Goal: Task Accomplishment & Management: Use online tool/utility

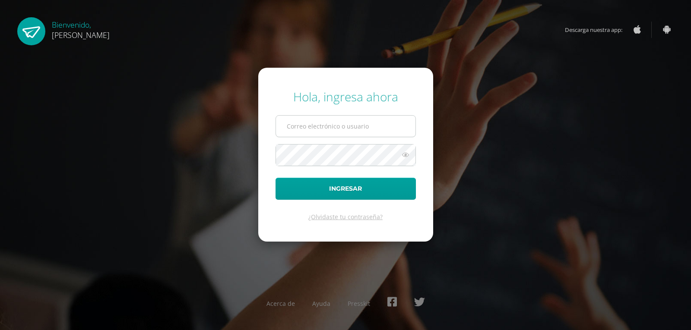
click at [313, 133] on input "text" at bounding box center [345, 126] width 139 height 21
type input "[EMAIL_ADDRESS][DOMAIN_NAME]"
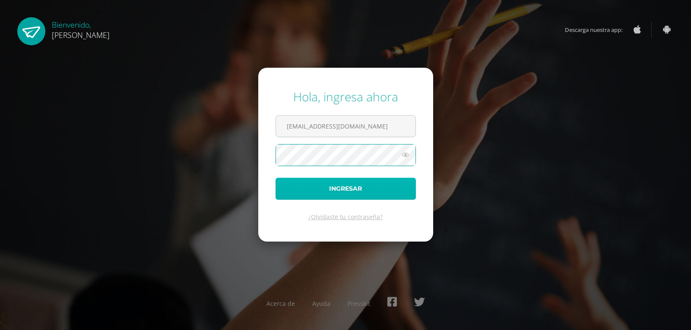
click at [364, 189] on button "Ingresar" at bounding box center [345, 189] width 140 height 22
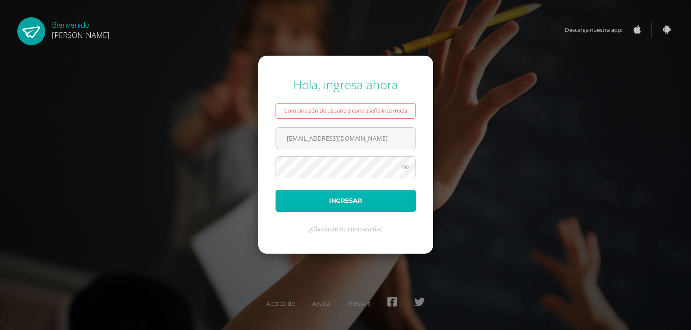
click at [377, 196] on button "Ingresar" at bounding box center [345, 201] width 140 height 22
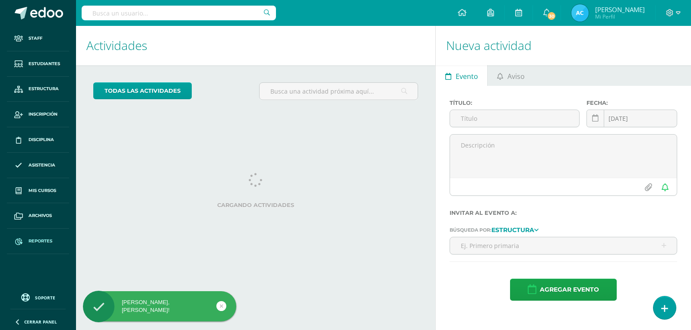
click at [41, 241] on span "Reportes" at bounding box center [40, 241] width 24 height 7
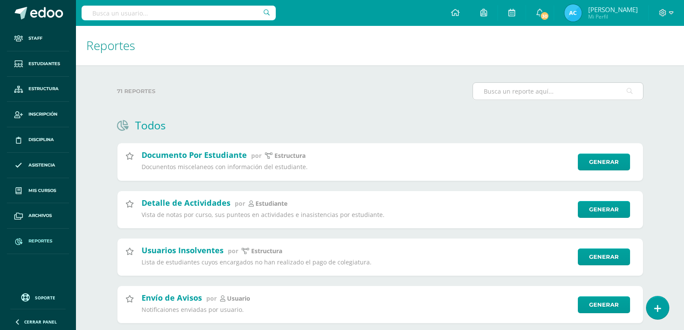
click at [541, 94] on input "text" at bounding box center [558, 91] width 170 height 17
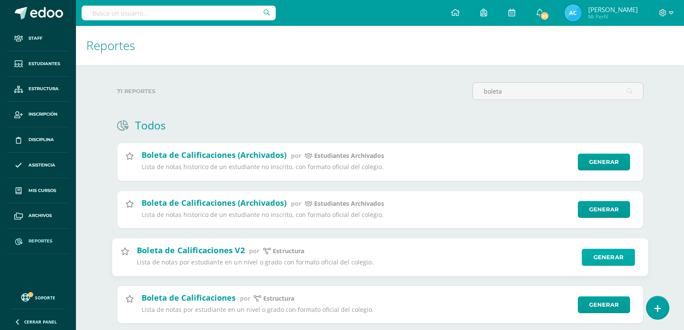
type input "boleta"
click at [610, 264] on link "Generar" at bounding box center [608, 257] width 53 height 17
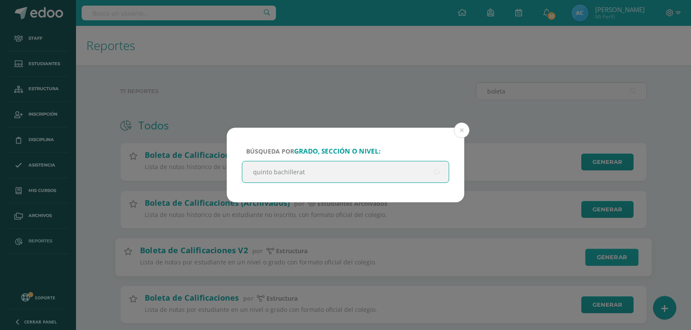
type input "quinto bachillerato"
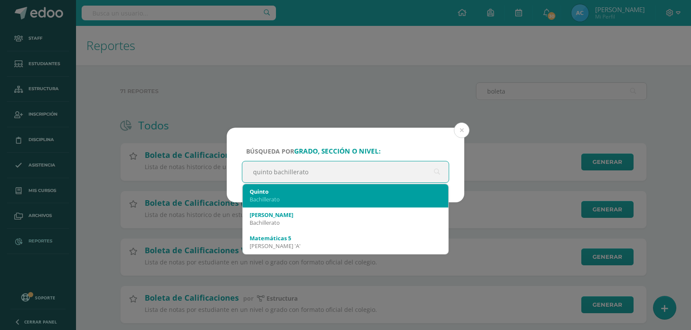
click at [258, 193] on div "Quinto" at bounding box center [346, 192] width 192 height 8
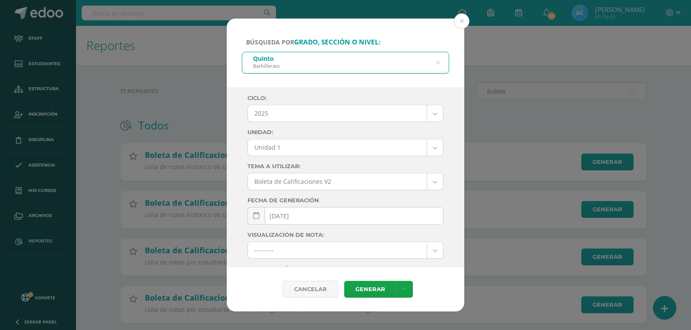
click at [323, 146] on body "Búsqueda por grado, sección o nivel: Quinto Bachillerato quinto bachillerato Ci…" at bounding box center [345, 223] width 691 height 446
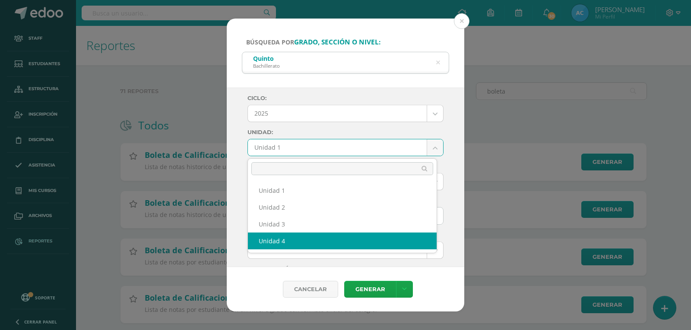
select select "Unidad 4"
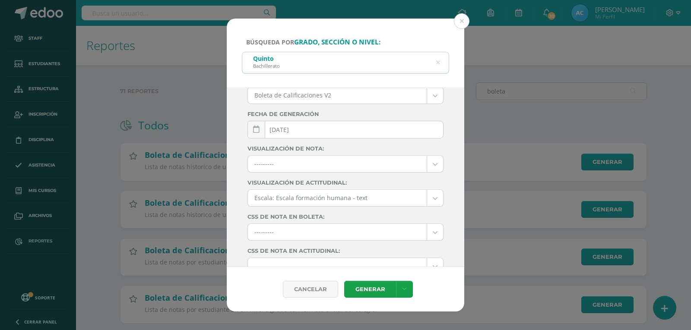
scroll to position [124, 0]
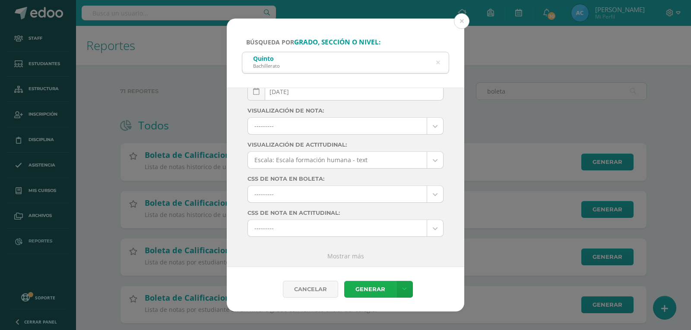
click at [380, 287] on link "Generar" at bounding box center [370, 289] width 52 height 17
click at [458, 25] on button at bounding box center [462, 21] width 16 height 16
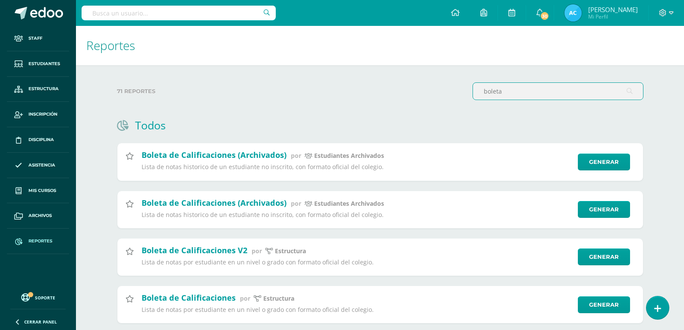
drag, startPoint x: 538, startPoint y: 89, endPoint x: 425, endPoint y: 83, distance: 113.7
click at [425, 83] on div "71 reportes boleta" at bounding box center [381, 94] width 534 height 25
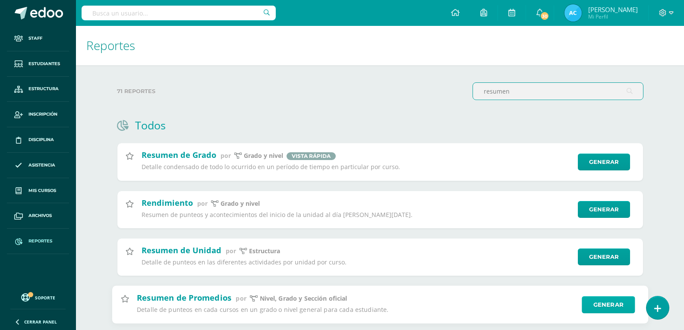
type input "resumen"
click at [606, 298] on link "Generar" at bounding box center [608, 304] width 53 height 17
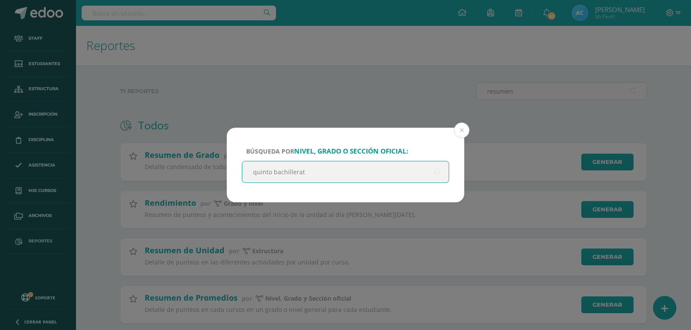
type input "quinto bachillerato"
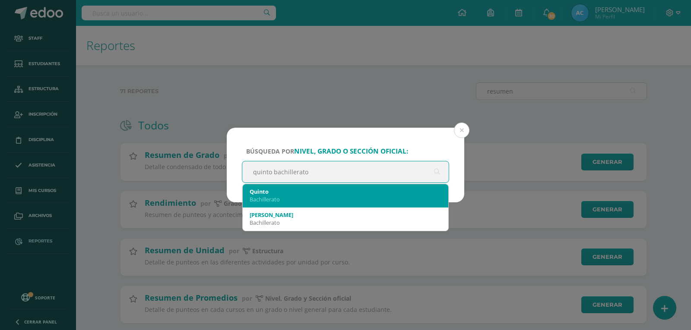
click at [289, 190] on div "Quinto" at bounding box center [346, 192] width 192 height 8
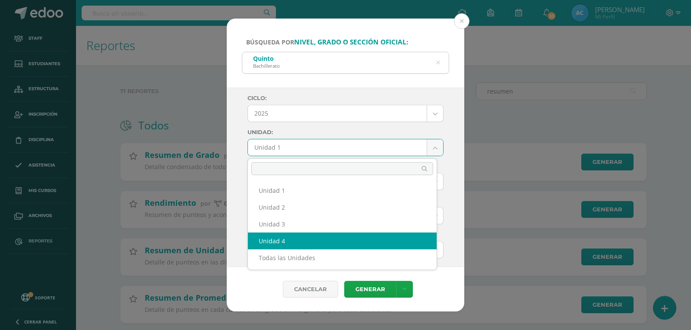
select select "Unidad 4"
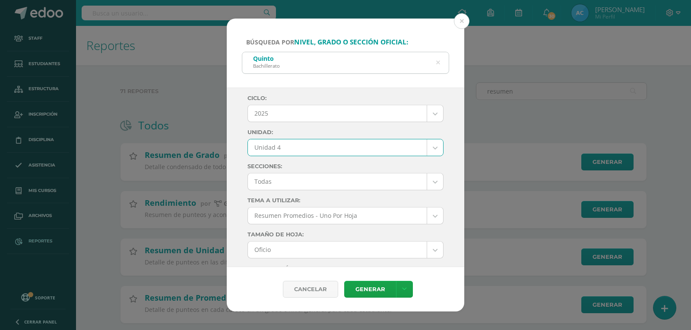
click at [342, 134] on label "Unidad:" at bounding box center [345, 132] width 196 height 6
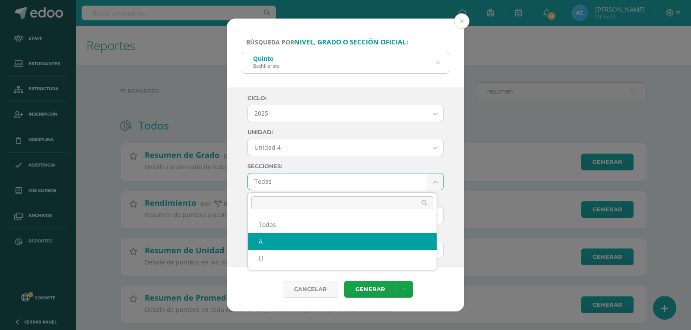
select select "A"
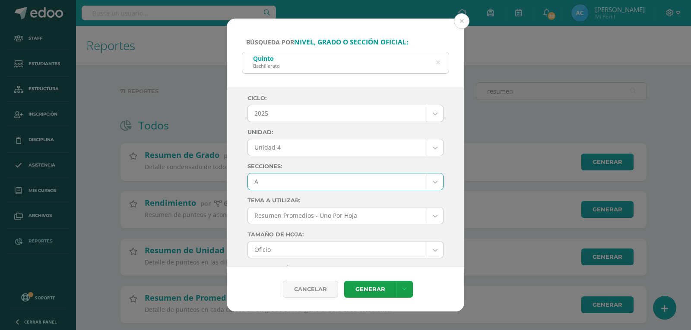
click at [334, 133] on label "Unidad:" at bounding box center [345, 132] width 196 height 6
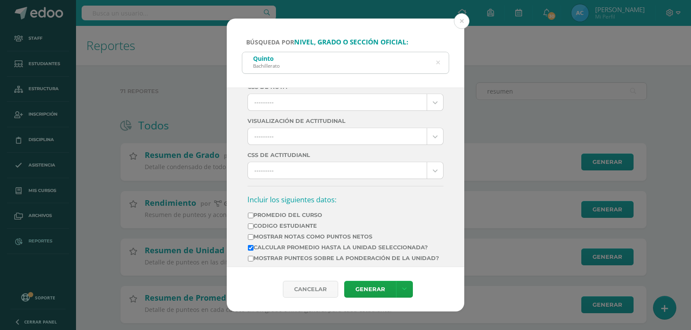
scroll to position [259, 0]
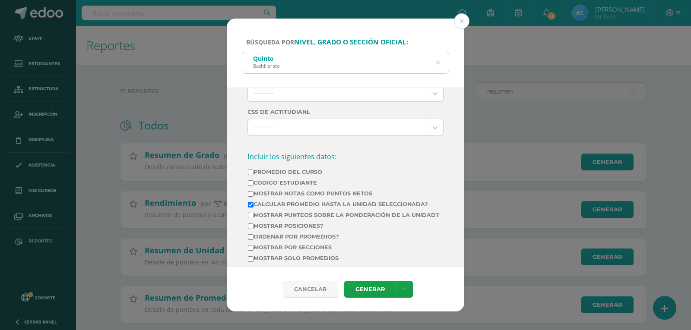
click at [280, 193] on label "Mostrar Notas Como Puntos Netos" at bounding box center [343, 193] width 191 height 6
click at [253, 193] on input "Mostrar Notas Como Puntos Netos" at bounding box center [251, 194] width 6 height 6
checkbox input "true"
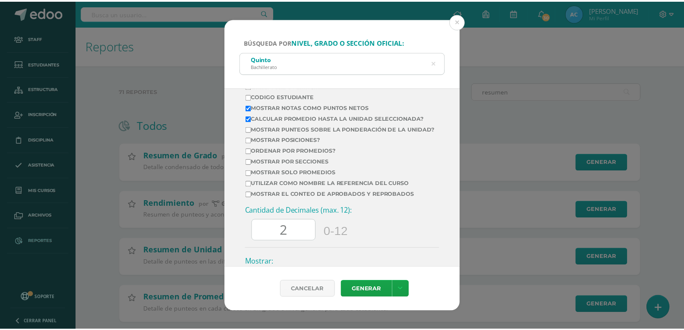
scroll to position [432, 0]
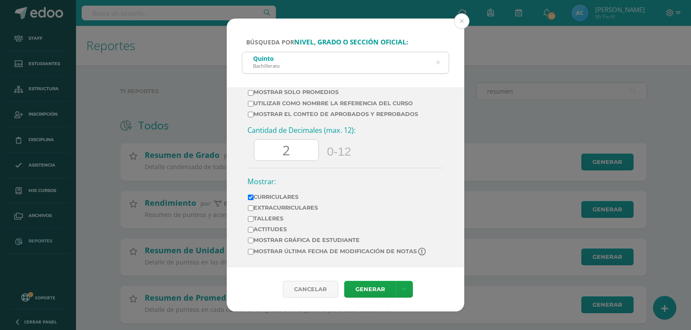
drag, startPoint x: 291, startPoint y: 149, endPoint x: 272, endPoint y: 147, distance: 18.6
click at [272, 147] on input "2" at bounding box center [286, 150] width 64 height 21
type input "0"
click at [400, 286] on link at bounding box center [404, 289] width 17 height 17
click at [409, 215] on link "Descargar como HTML" at bounding box center [403, 215] width 67 height 21
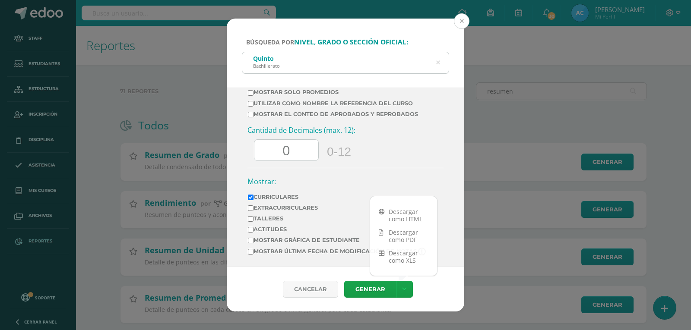
click at [459, 19] on button at bounding box center [462, 21] width 16 height 16
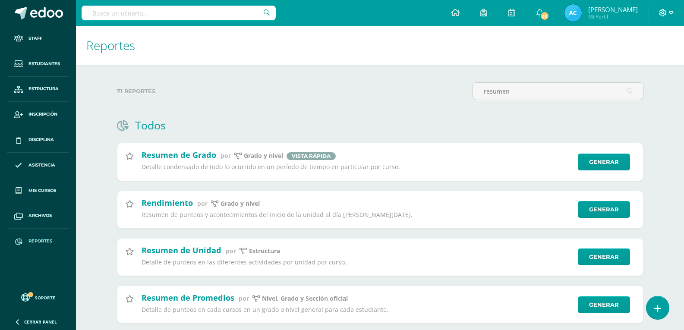
click at [672, 16] on icon at bounding box center [671, 13] width 5 height 8
click at [614, 69] on span "Cerrar sesión" at bounding box center [611, 71] width 39 height 8
